Goal: Transaction & Acquisition: Purchase product/service

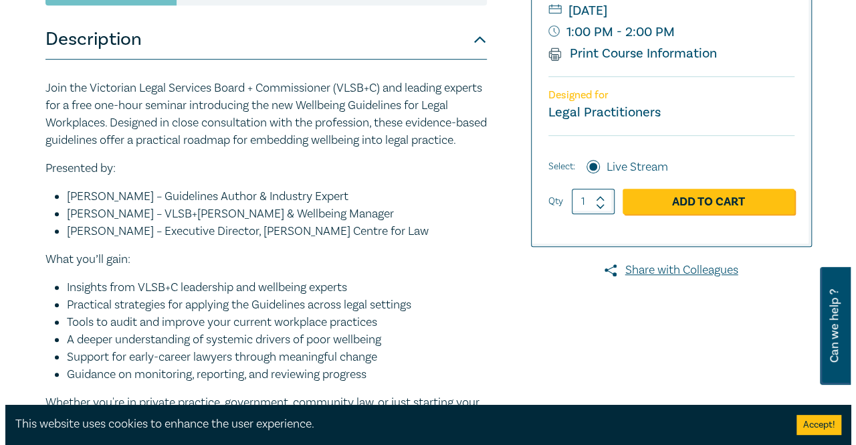
scroll to position [268, 0]
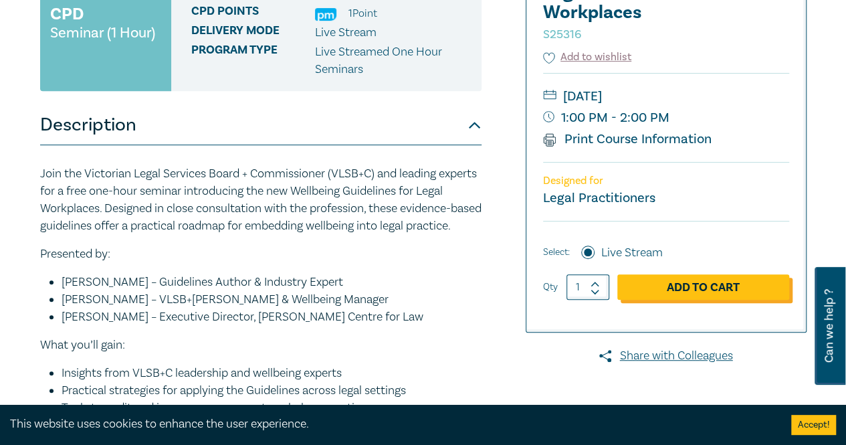
click at [696, 288] on link "Add to Cart" at bounding box center [703, 286] width 172 height 25
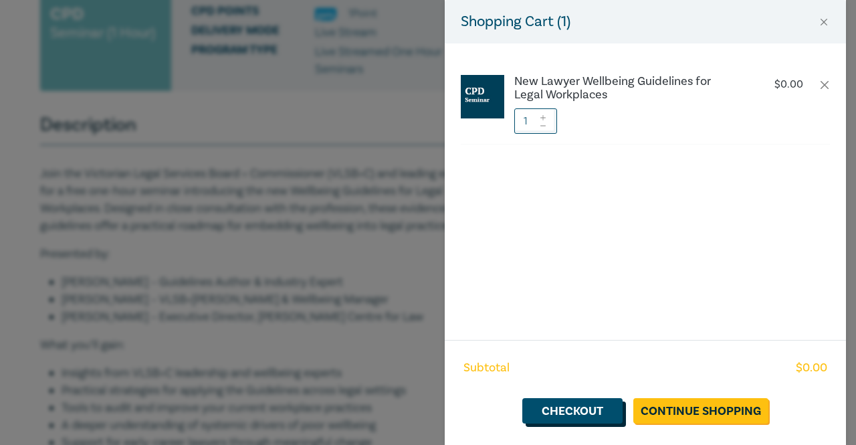
click at [559, 405] on link "Checkout" at bounding box center [572, 410] width 100 height 25
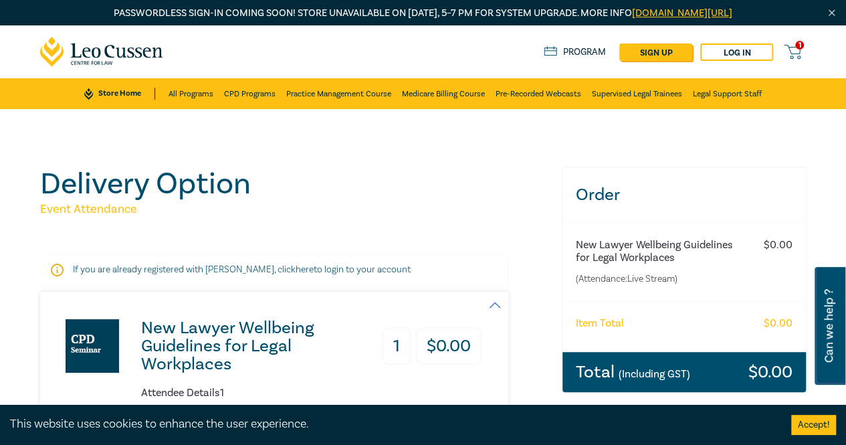
click at [807, 45] on div "1 $ 0.00 Store Home About us Program sign up Log in 1" at bounding box center [423, 51] width 782 height 53
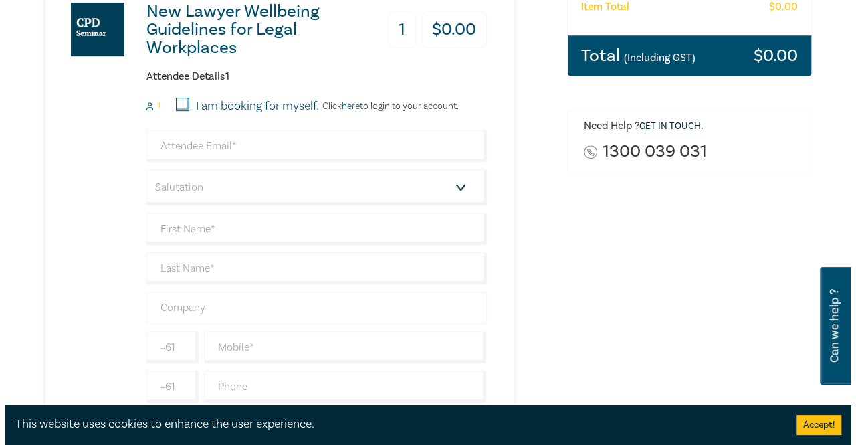
scroll to position [268, 0]
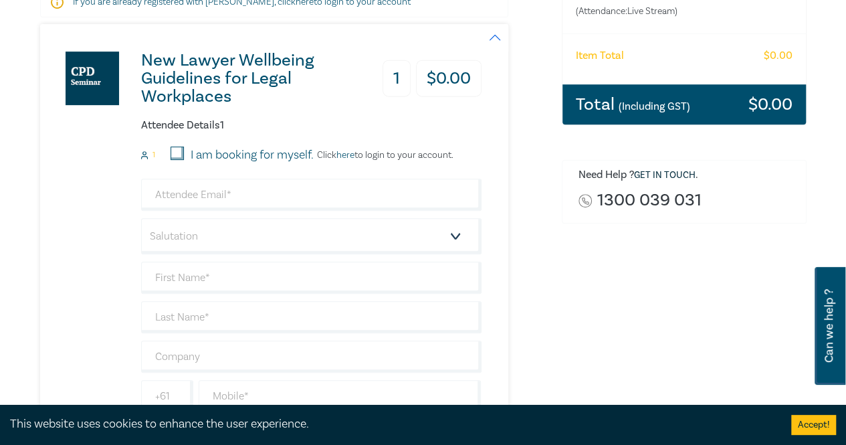
click at [175, 154] on input "I am booking for myself." at bounding box center [177, 152] width 13 height 13
checkbox input "true"
click at [380, 160] on p "Click here to login to your account." at bounding box center [384, 155] width 140 height 11
click at [349, 154] on link "here" at bounding box center [345, 155] width 18 height 12
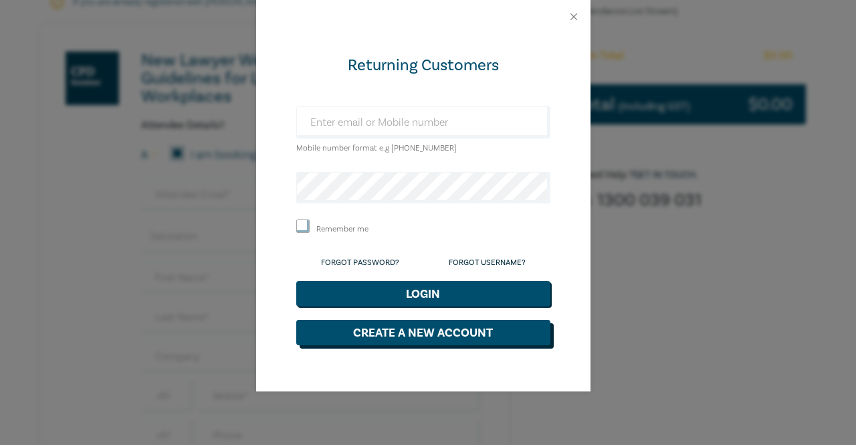
click at [396, 332] on button "Create a New Account" at bounding box center [423, 332] width 254 height 25
select select "AU"
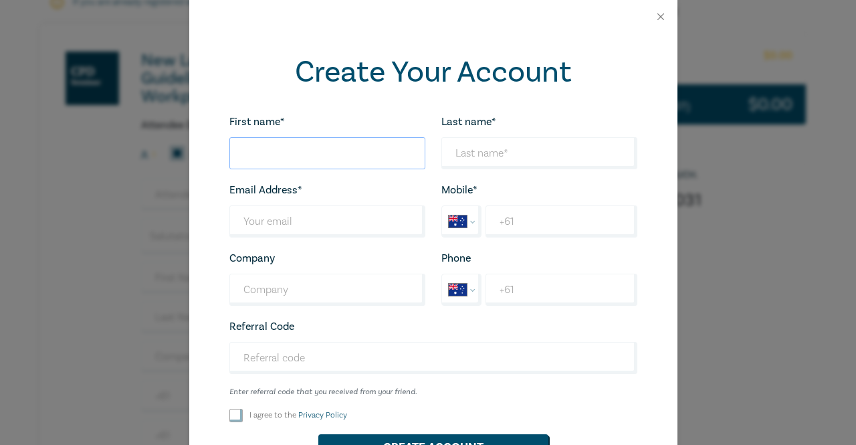
click at [294, 150] on input "First name*" at bounding box center [327, 153] width 196 height 32
type input "Penny"
type input "Streager"
click at [294, 232] on input "Last name*" at bounding box center [327, 221] width 196 height 32
type input "ps@cefamilylaw.com.au"
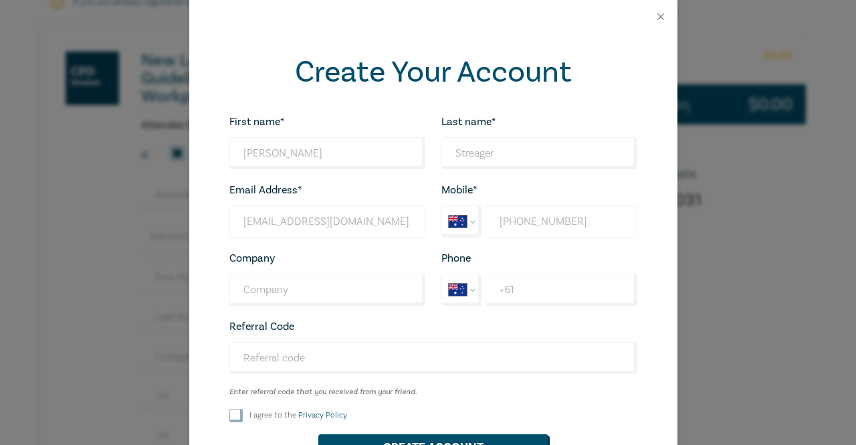
type input "+61 439 871 651"
type input "CE Family Law"
click at [543, 288] on input "+61" at bounding box center [561, 290] width 151 height 32
type input "+61 3 9596 0222"
click at [611, 226] on input "+61 439 871 651" at bounding box center [561, 221] width 151 height 32
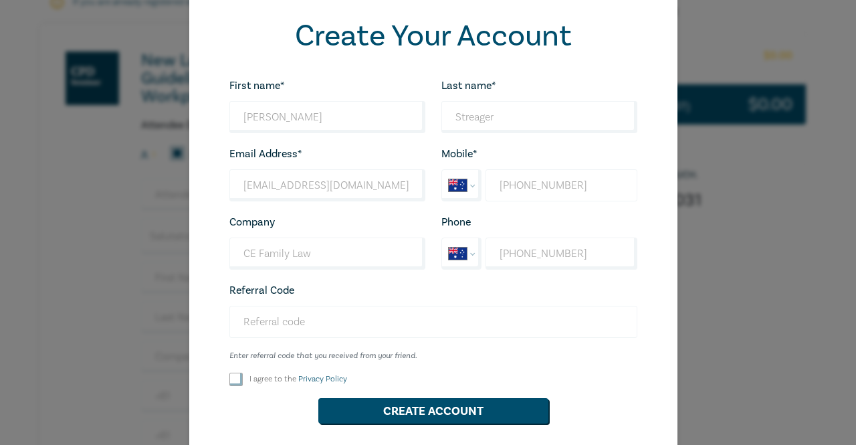
scroll to position [91, 0]
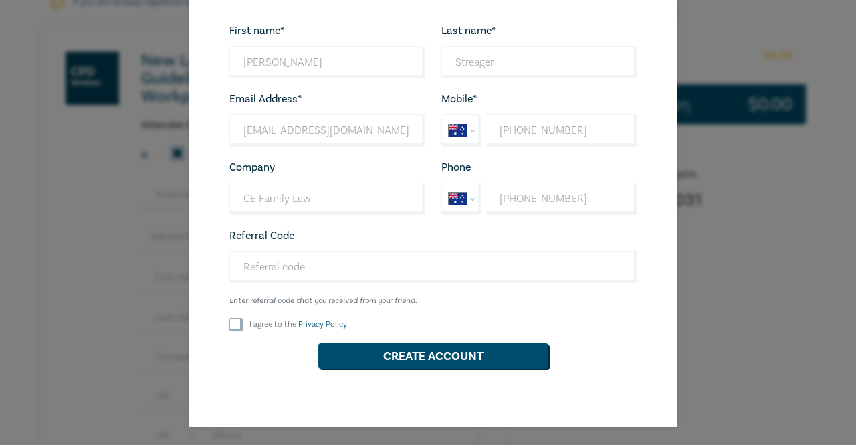
click at [229, 324] on input "I agree to the Privacy Policy" at bounding box center [235, 324] width 13 height 13
checkbox input "true"
click at [433, 352] on button "Create Account" at bounding box center [433, 355] width 230 height 25
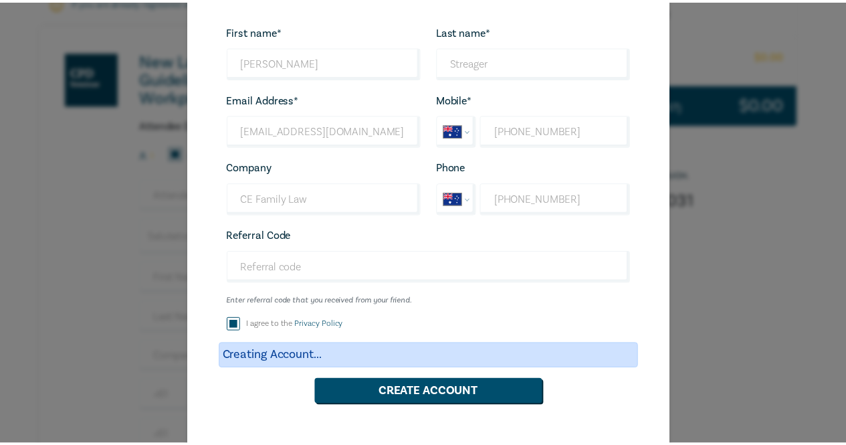
scroll to position [0, 0]
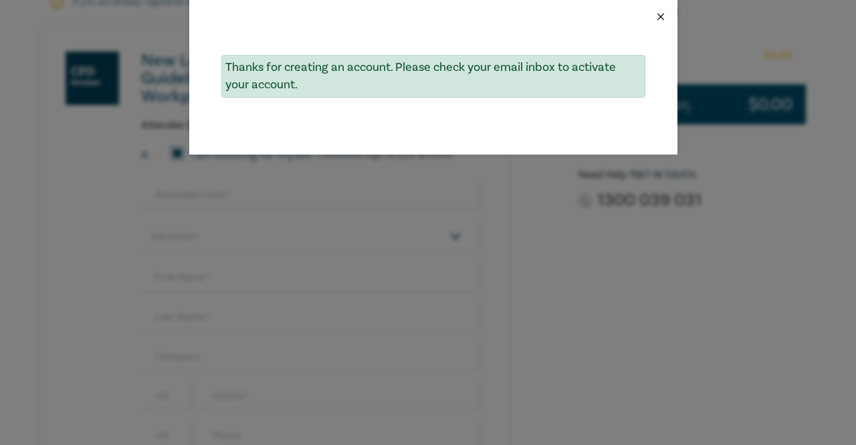
click at [663, 15] on button "Close" at bounding box center [661, 17] width 12 height 12
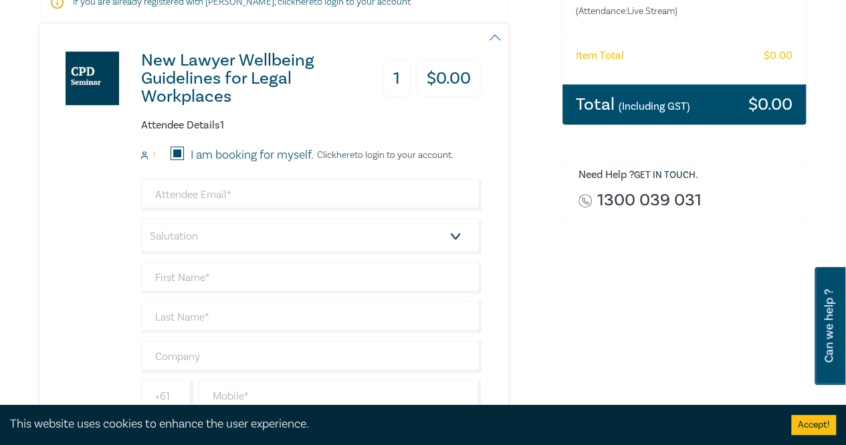
click at [353, 154] on link "here" at bounding box center [345, 155] width 18 height 12
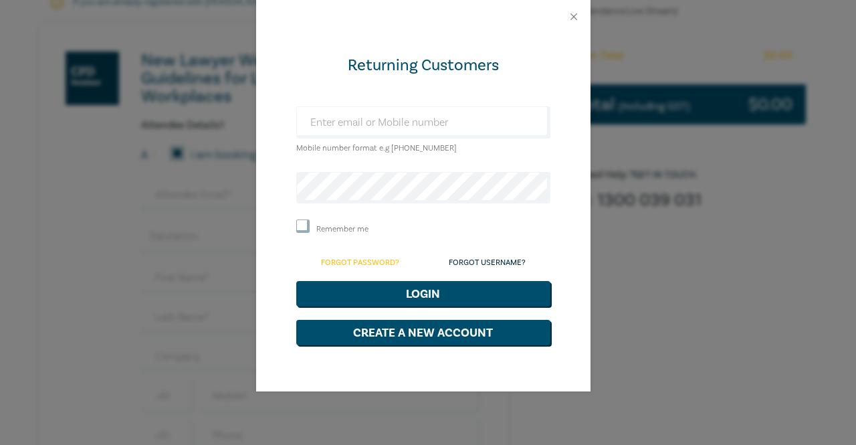
click at [370, 257] on link "Forgot Password?" at bounding box center [360, 262] width 78 height 10
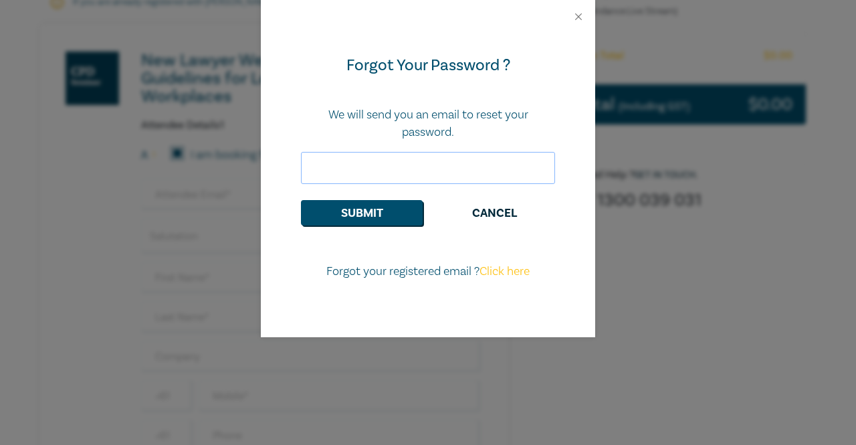
click at [368, 171] on input "email" at bounding box center [428, 168] width 254 height 32
type input "ps@cefamilylaw.com.au"
click at [360, 221] on button "Submit" at bounding box center [362, 212] width 122 height 25
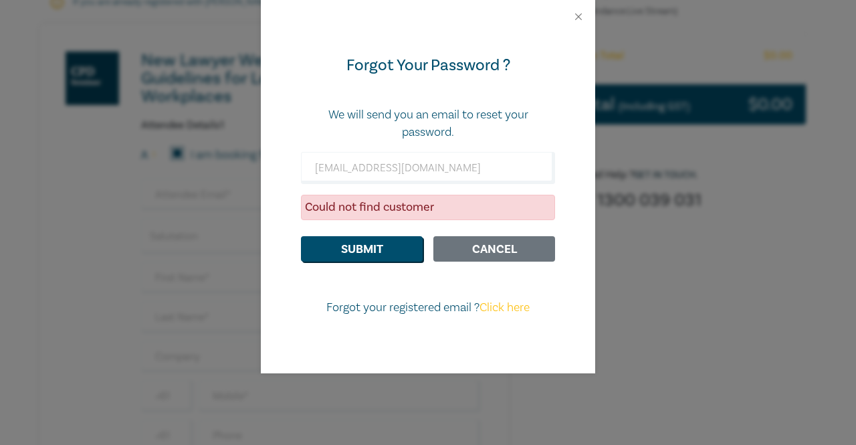
click at [500, 252] on button "Cancel" at bounding box center [494, 248] width 122 height 25
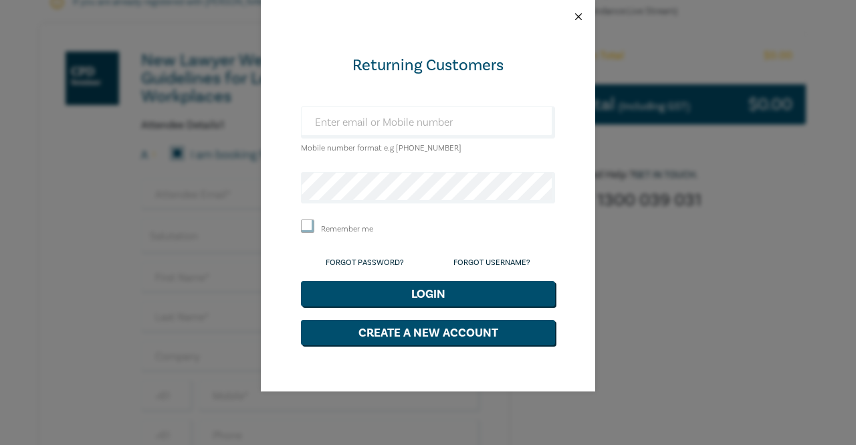
drag, startPoint x: 583, startPoint y: 13, endPoint x: 576, endPoint y: 27, distance: 16.2
click at [583, 13] on button "Close" at bounding box center [578, 17] width 12 height 12
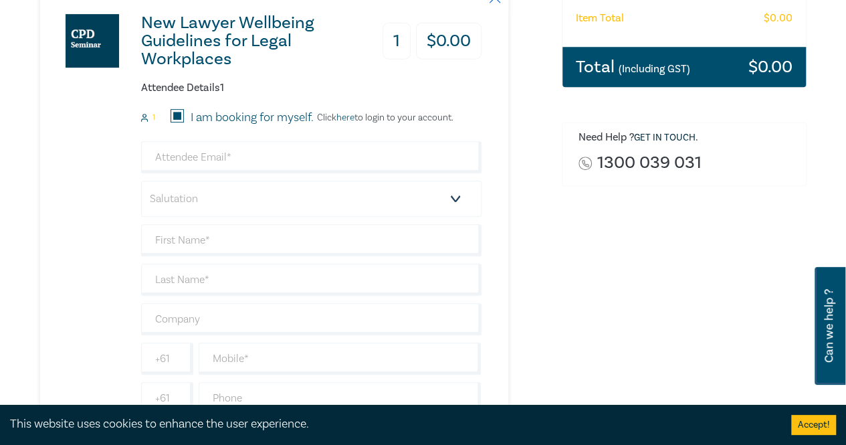
scroll to position [334, 0]
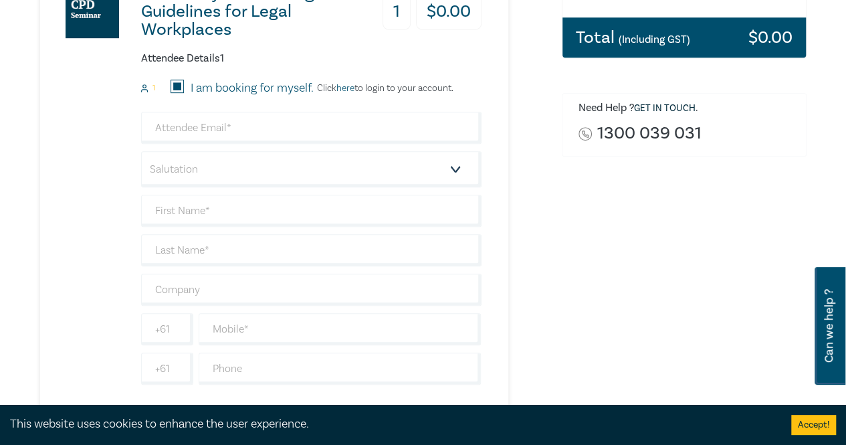
click at [181, 88] on input "I am booking for myself." at bounding box center [177, 86] width 13 height 13
checkbox input "false"
click at [201, 129] on input "email" at bounding box center [311, 128] width 340 height 32
type input "ps@cefamilylaw.com.au"
select select "Mrs."
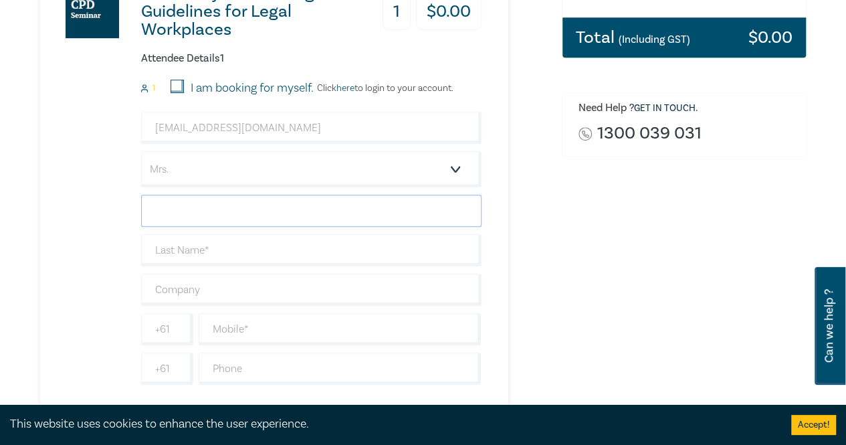
click at [199, 215] on input "text" at bounding box center [311, 211] width 340 height 32
type input "Penny"
type input "A"
type input "Streager"
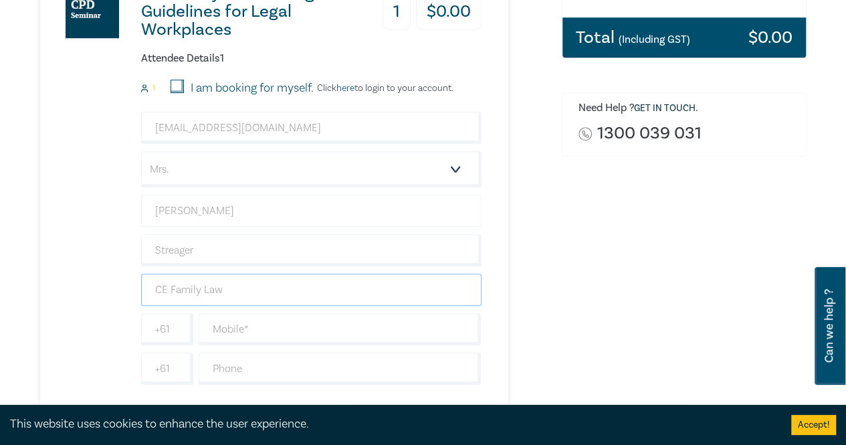
type input "CE Family Law"
type input "439871651"
type input "0395960222"
click at [214, 327] on input "439871651" at bounding box center [340, 329] width 283 height 32
type input "0439871651"
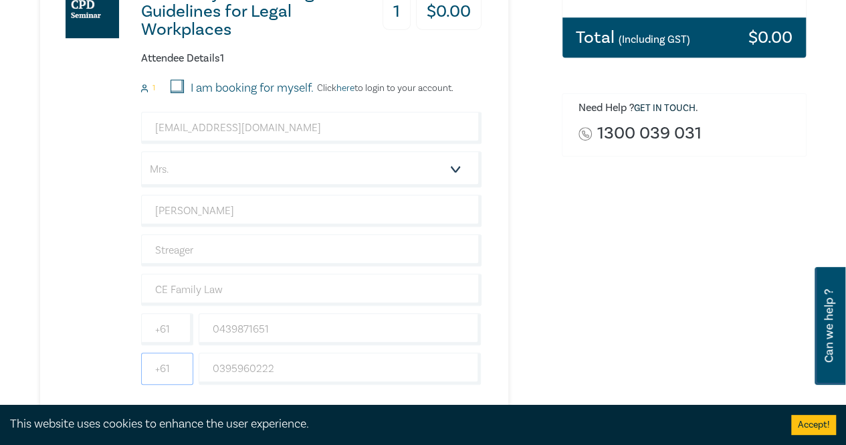
scroll to position [669, 0]
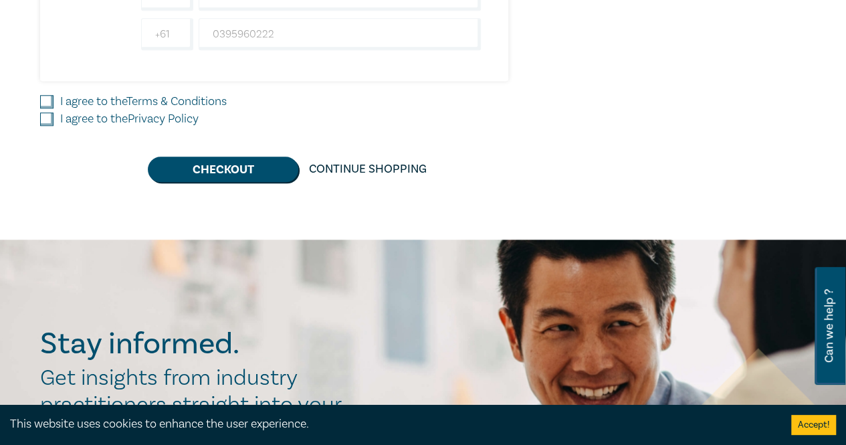
click at [44, 97] on input "I agree to the Terms & Conditions" at bounding box center [46, 101] width 13 height 13
checkbox input "true"
click at [45, 114] on input "I agree to the Privacy Policy" at bounding box center [46, 118] width 13 height 13
checkbox input "true"
click at [241, 167] on button "Checkout" at bounding box center [223, 168] width 150 height 25
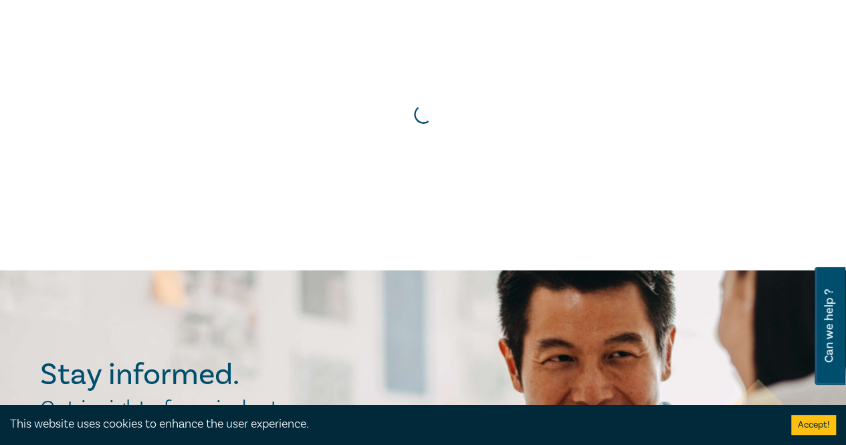
scroll to position [0, 0]
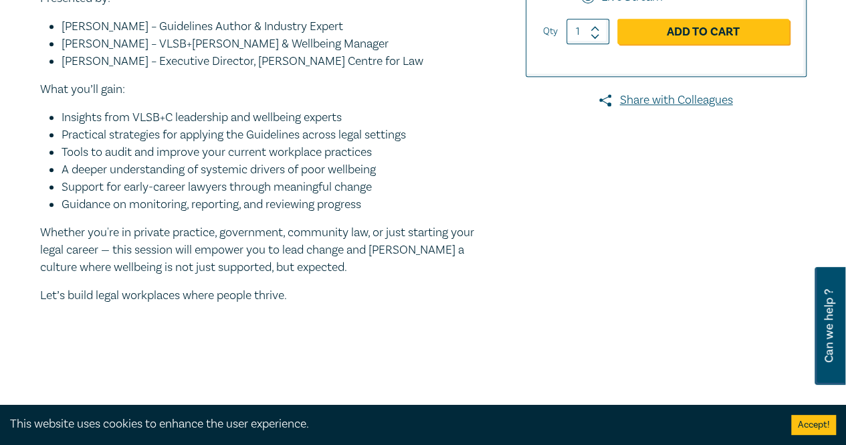
scroll to position [535, 0]
